Goal: Task Accomplishment & Management: Manage account settings

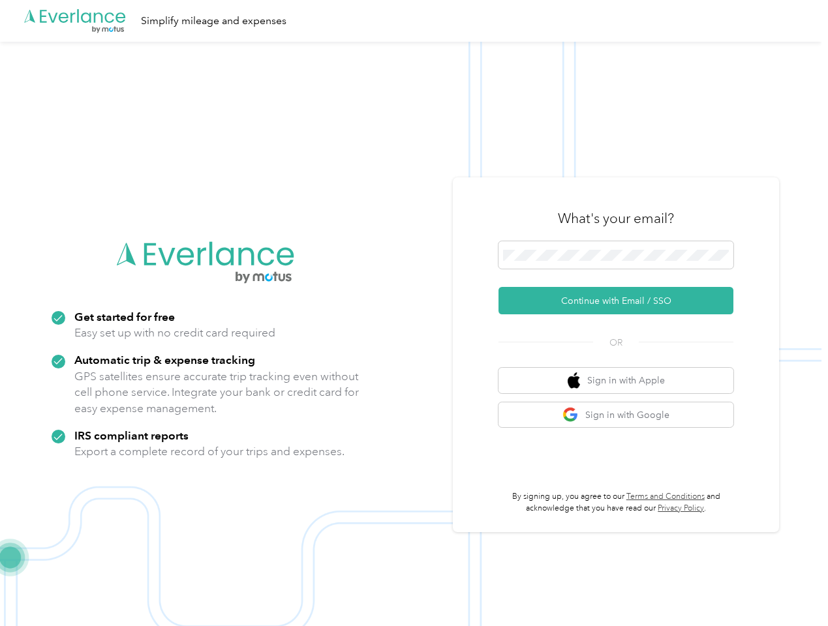
click at [414, 313] on img at bounding box center [411, 355] width 822 height 626
click at [414, 21] on div ".cls-1 { fill: #00adee; } .cls-2 { fill: #fff; } .cls-3 { fill: #707372; } .cls…" at bounding box center [411, 21] width 822 height 42
click at [621, 301] on button "Continue with Email / SSO" at bounding box center [616, 300] width 235 height 27
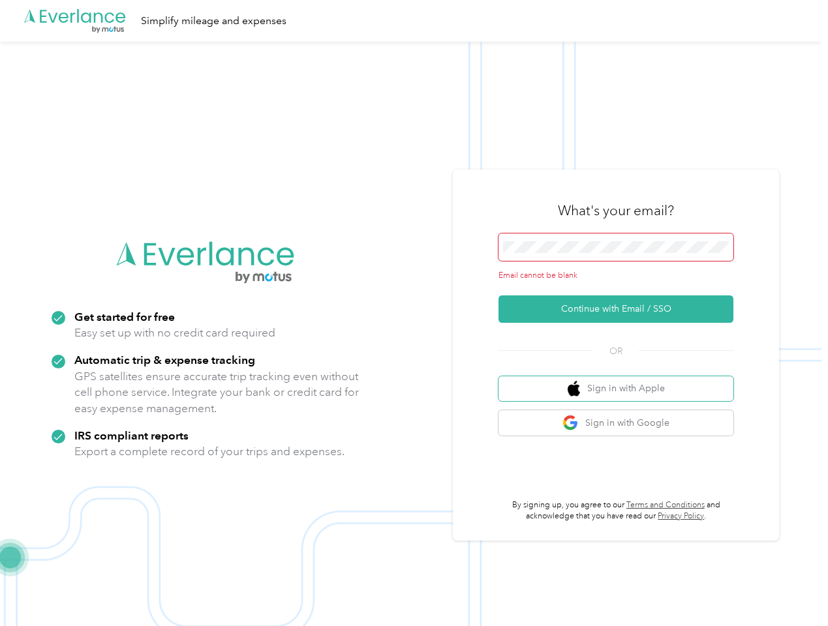
click at [621, 380] on button "Sign in with Apple" at bounding box center [616, 389] width 235 height 25
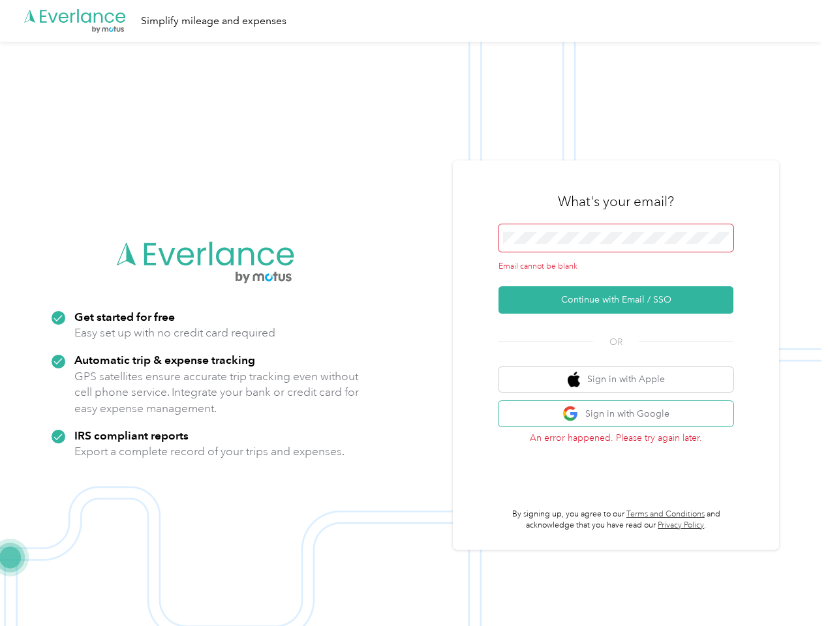
click at [621, 415] on button "Sign in with Google" at bounding box center [616, 413] width 235 height 25
